Goal: Information Seeking & Learning: Learn about a topic

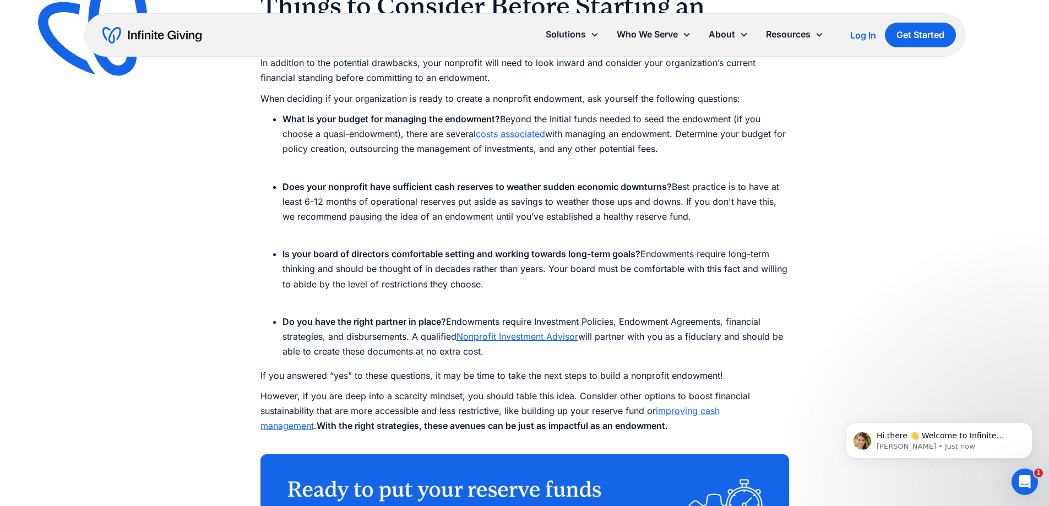
scroll to position [3523, 0]
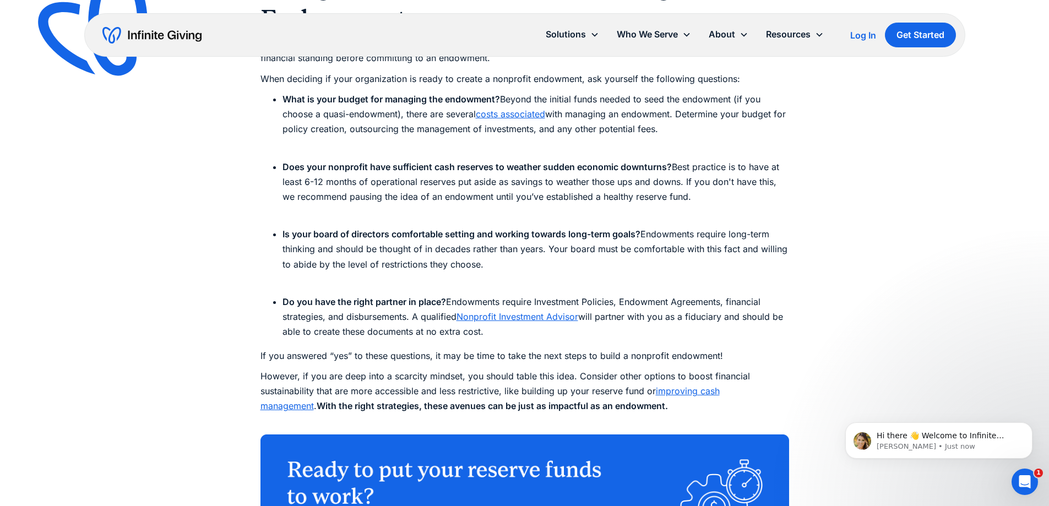
click at [506, 112] on link "costs associated" at bounding box center [510, 113] width 69 height 11
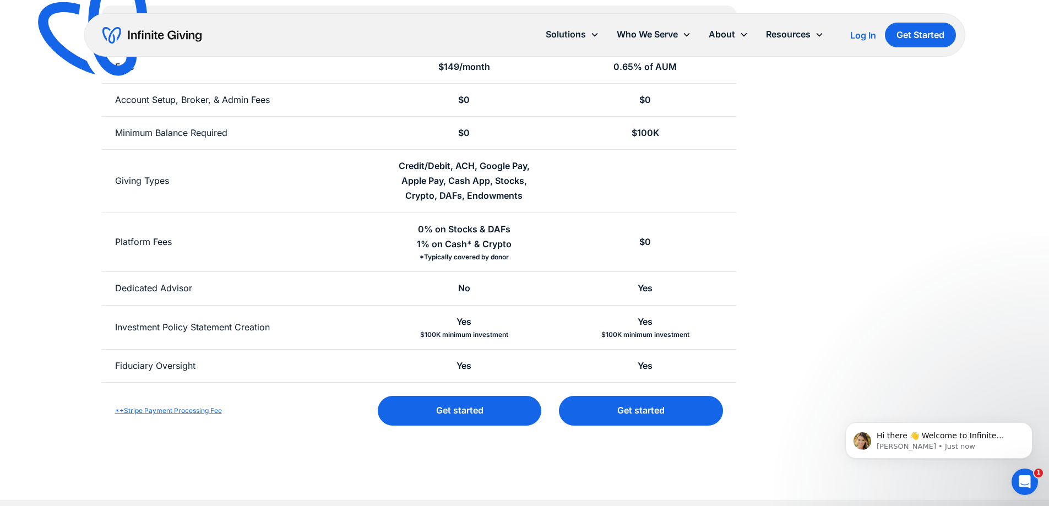
scroll to position [275, 0]
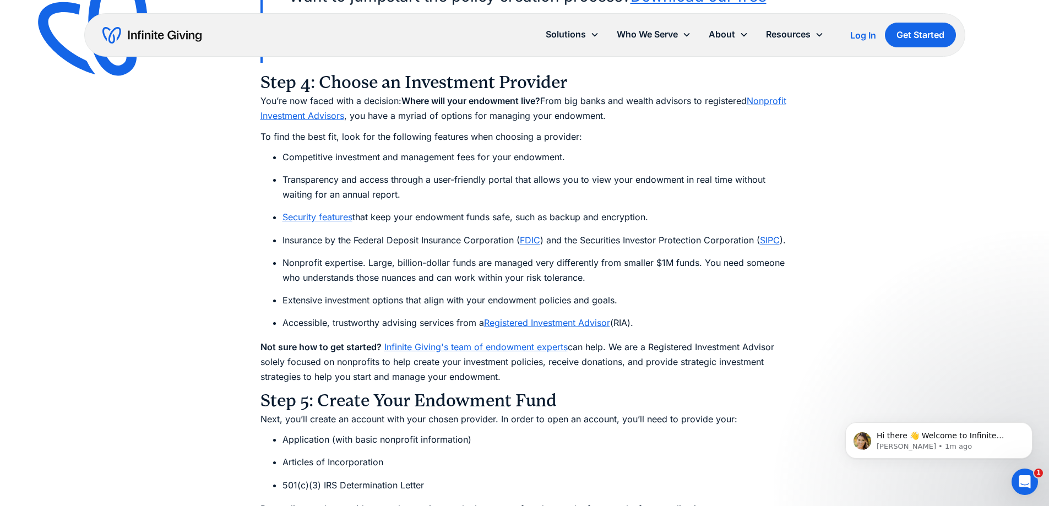
scroll to position [5119, 0]
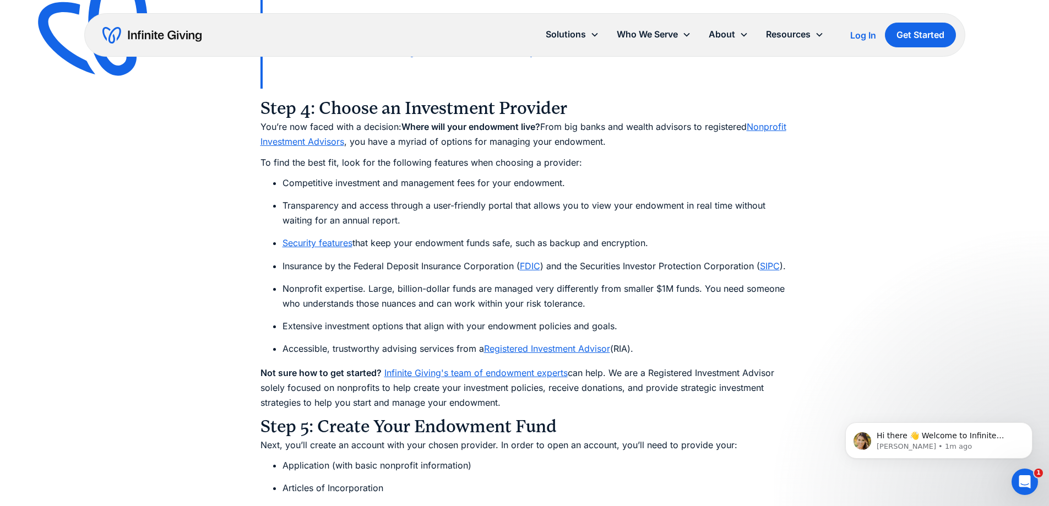
click at [323, 141] on link "Nonprofit Investment Advisors" at bounding box center [523, 134] width 526 height 26
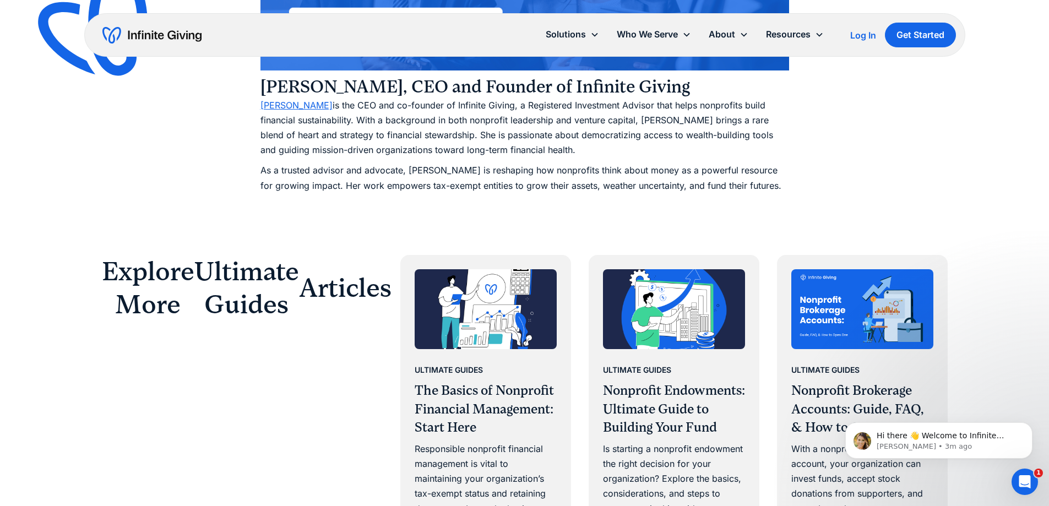
scroll to position [5174, 0]
